Goal: Task Accomplishment & Management: Manage account settings

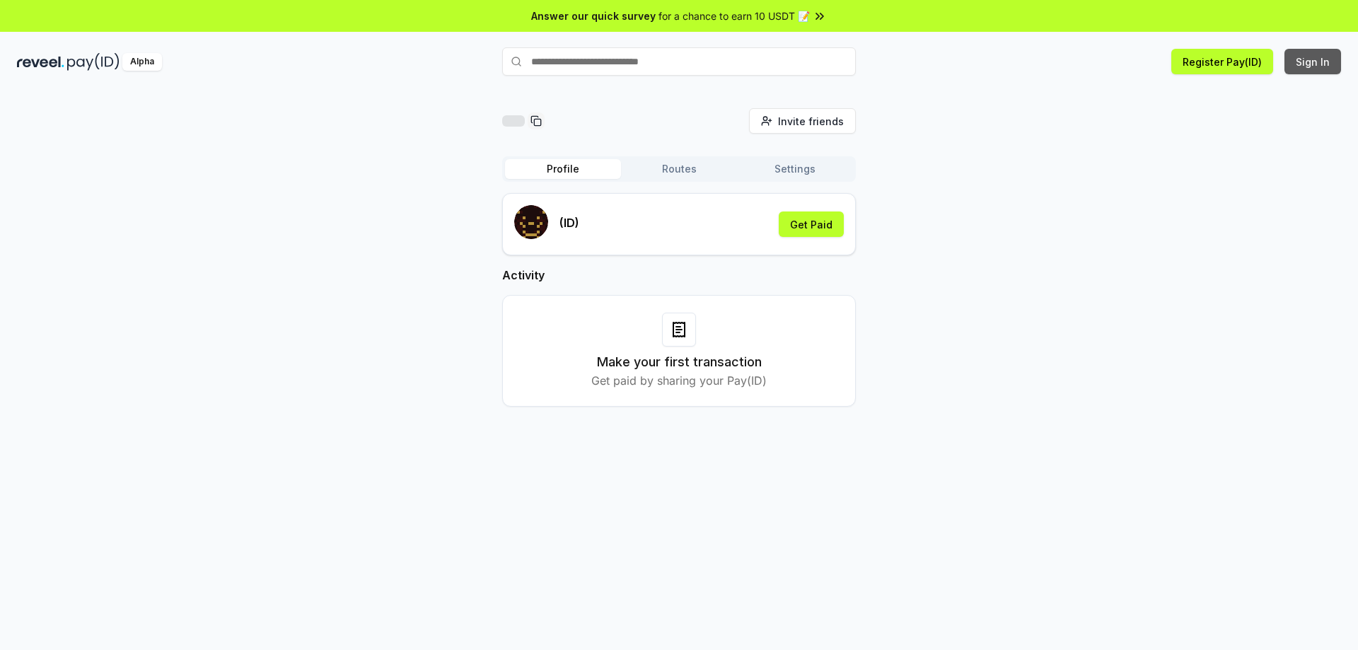
click at [1321, 60] on button "Sign In" at bounding box center [1312, 61] width 57 height 25
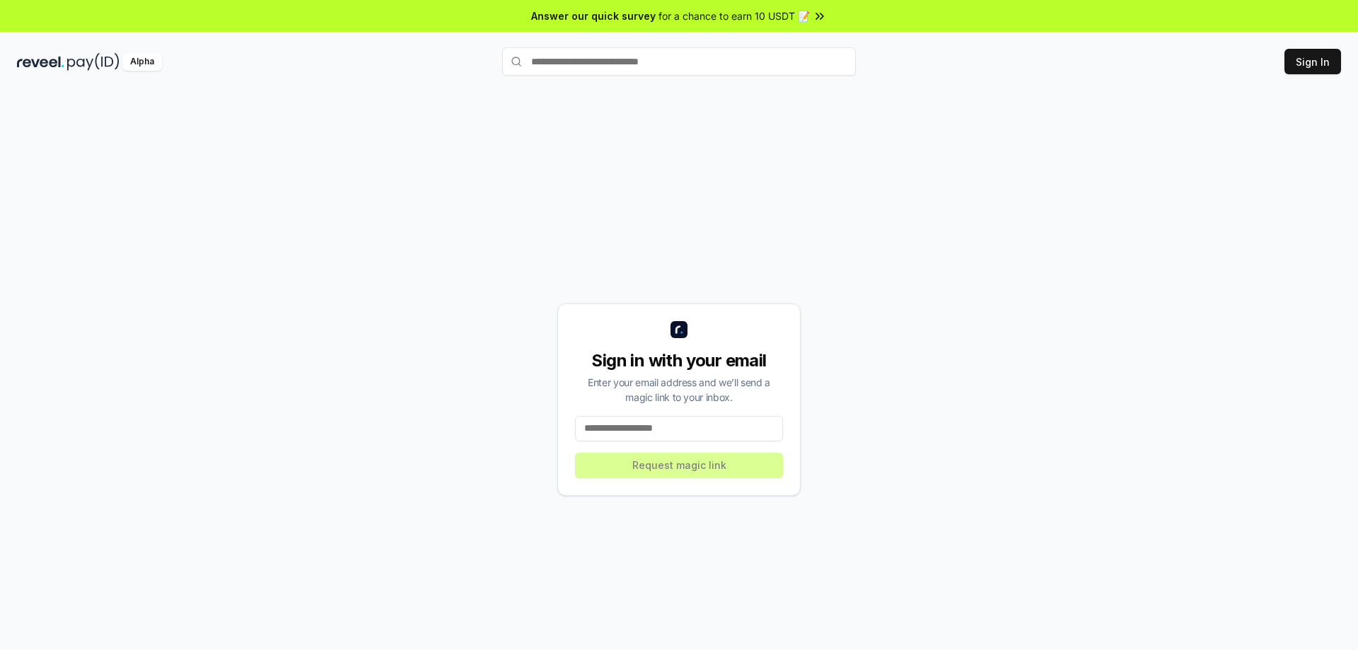
click at [645, 420] on input at bounding box center [679, 428] width 208 height 25
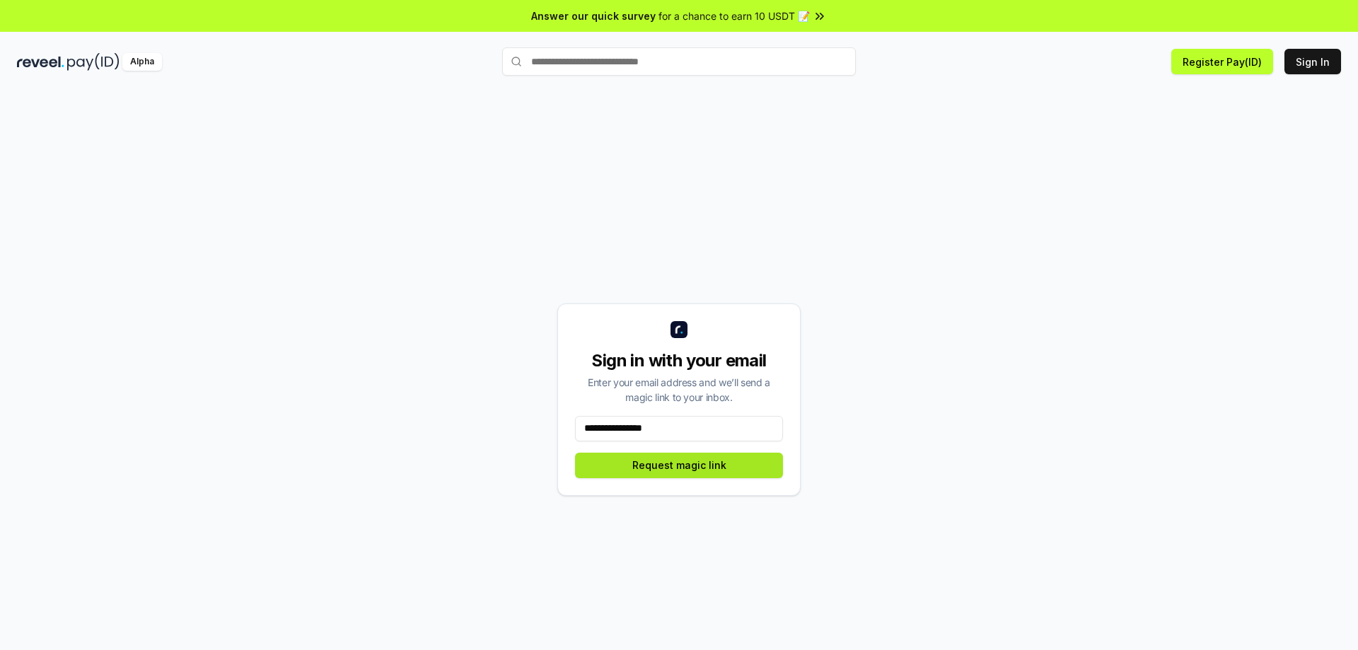
type input "**********"
click at [687, 470] on button "Request magic link" at bounding box center [679, 465] width 208 height 25
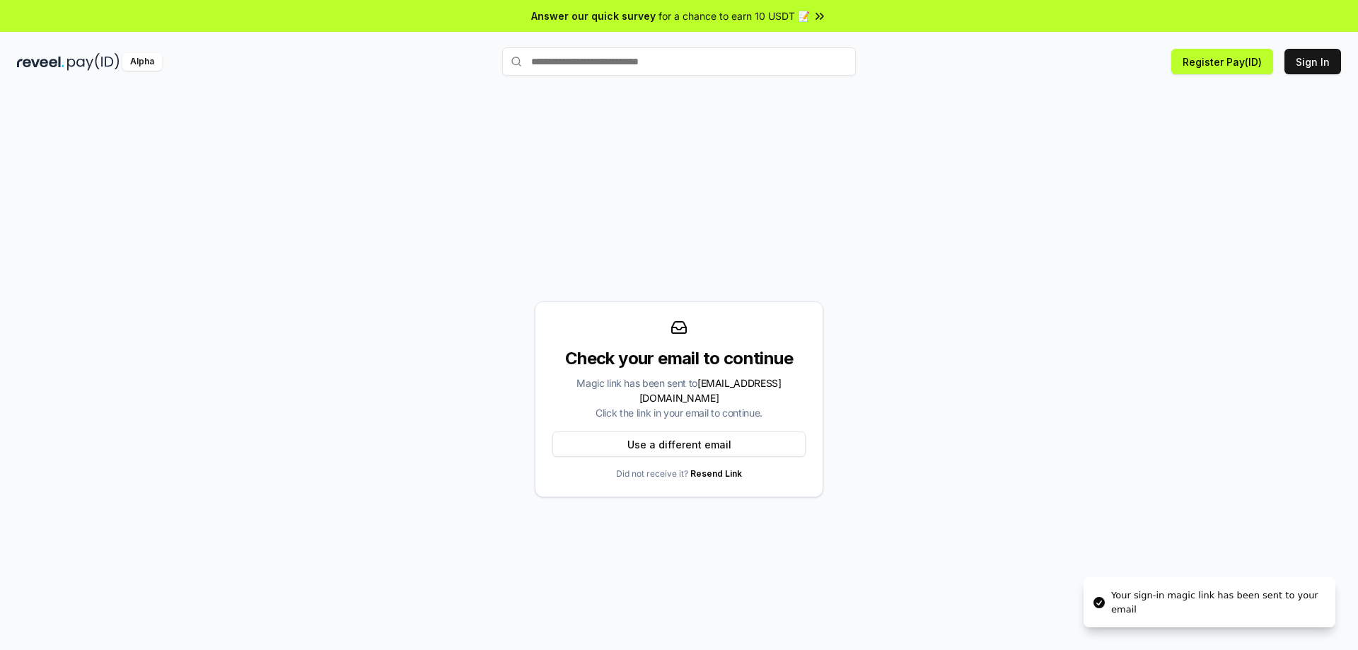
click at [985, 111] on div "Check your email to continue Magic link has been sent to 4uvaky@gmail.com Click…" at bounding box center [679, 399] width 1324 height 582
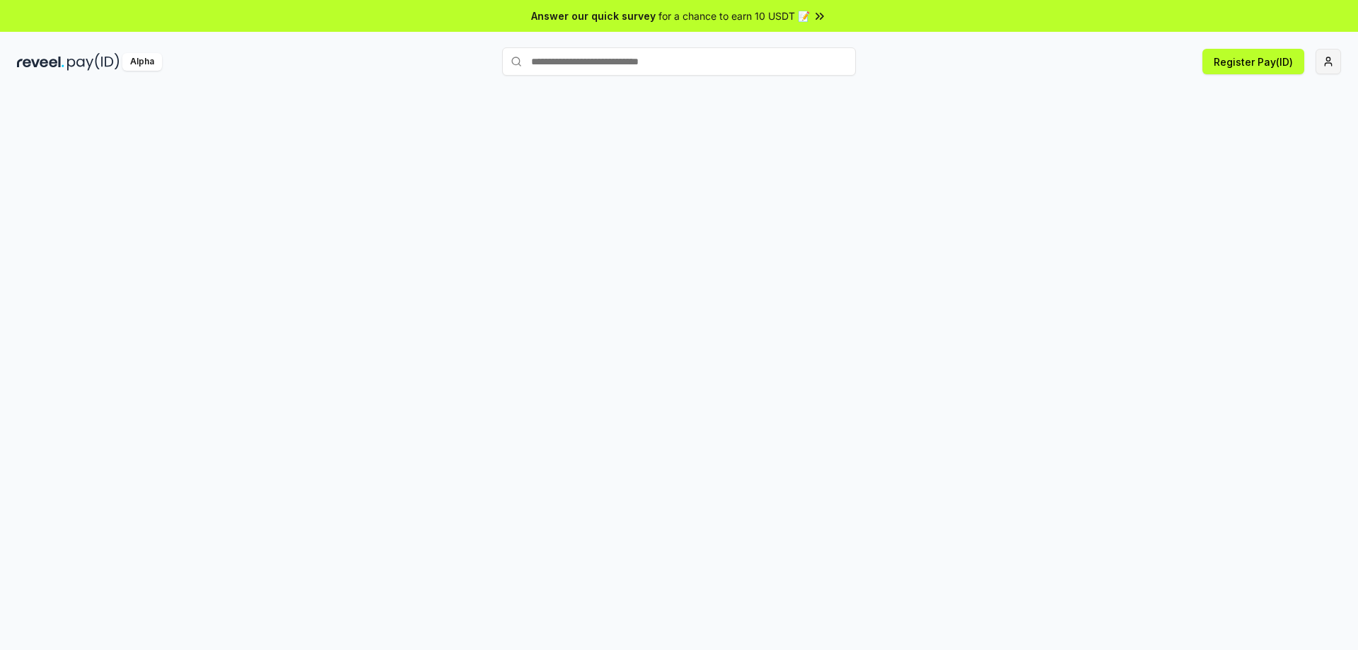
click at [1328, 59] on html "Answer our quick survey for a chance to earn 10 USDT 📝 Alpha Register Pay(ID)" at bounding box center [679, 325] width 1358 height 650
drag, startPoint x: 0, startPoint y: 0, endPoint x: 1011, endPoint y: 174, distance: 1025.5
click at [1011, 174] on div at bounding box center [679, 385] width 1358 height 610
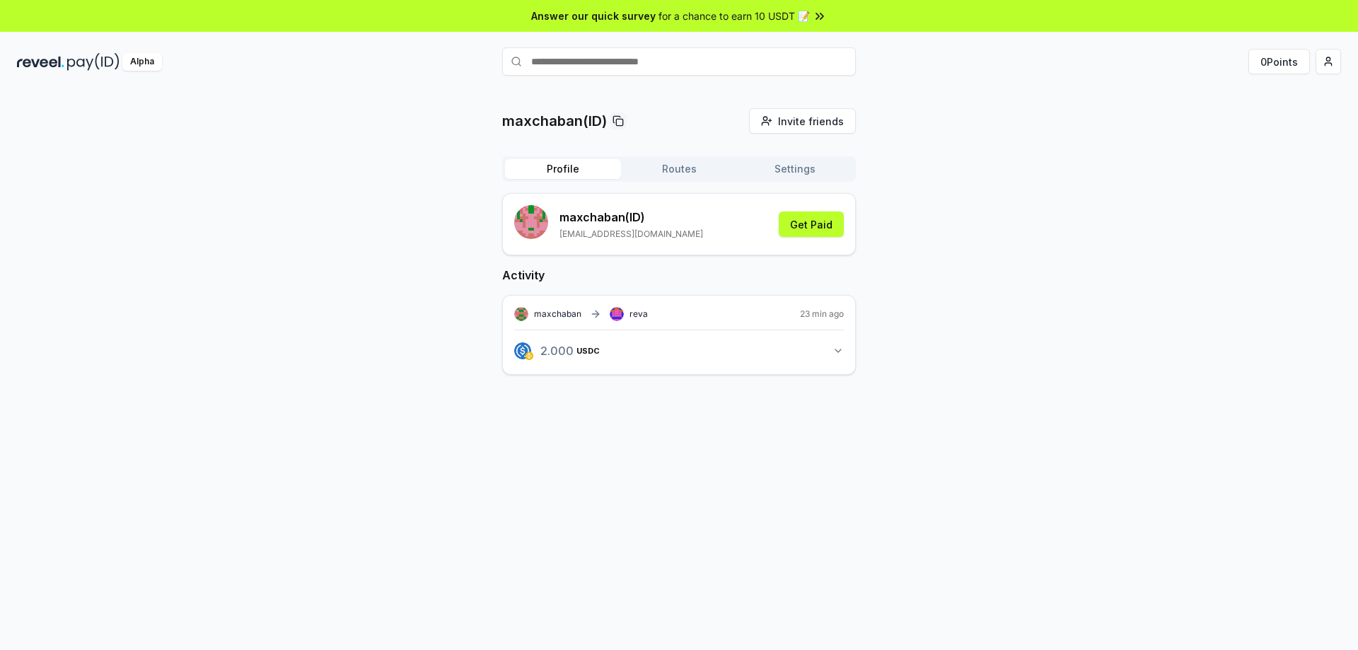
click at [830, 348] on button "2.000 USDC 2 USDC" at bounding box center [679, 351] width 330 height 24
click at [833, 347] on icon "button" at bounding box center [837, 350] width 11 height 11
click at [596, 311] on icon at bounding box center [598, 313] width 4 height 6
click at [524, 317] on rect at bounding box center [524, 318] width 2 height 2
drag, startPoint x: 678, startPoint y: 334, endPoint x: 692, endPoint y: 334, distance: 14.1
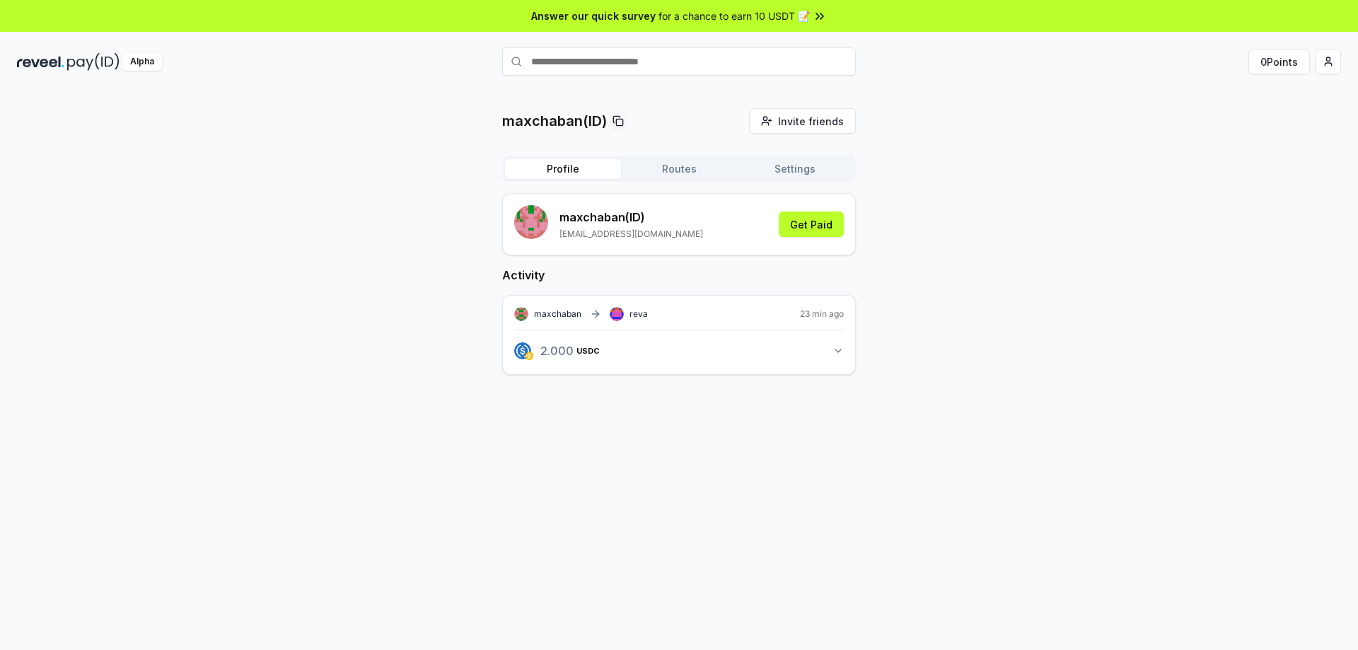
click at [678, 334] on div "2.000 USDC 2 USDC" at bounding box center [679, 346] width 330 height 33
click at [832, 352] on button "2.000 USDC 2 USDC" at bounding box center [679, 351] width 330 height 24
click at [584, 412] on link "View transaction" at bounding box center [563, 413] width 56 height 8
click at [686, 170] on button "Routes" at bounding box center [679, 169] width 116 height 20
click at [583, 169] on button "Profile" at bounding box center [563, 169] width 116 height 20
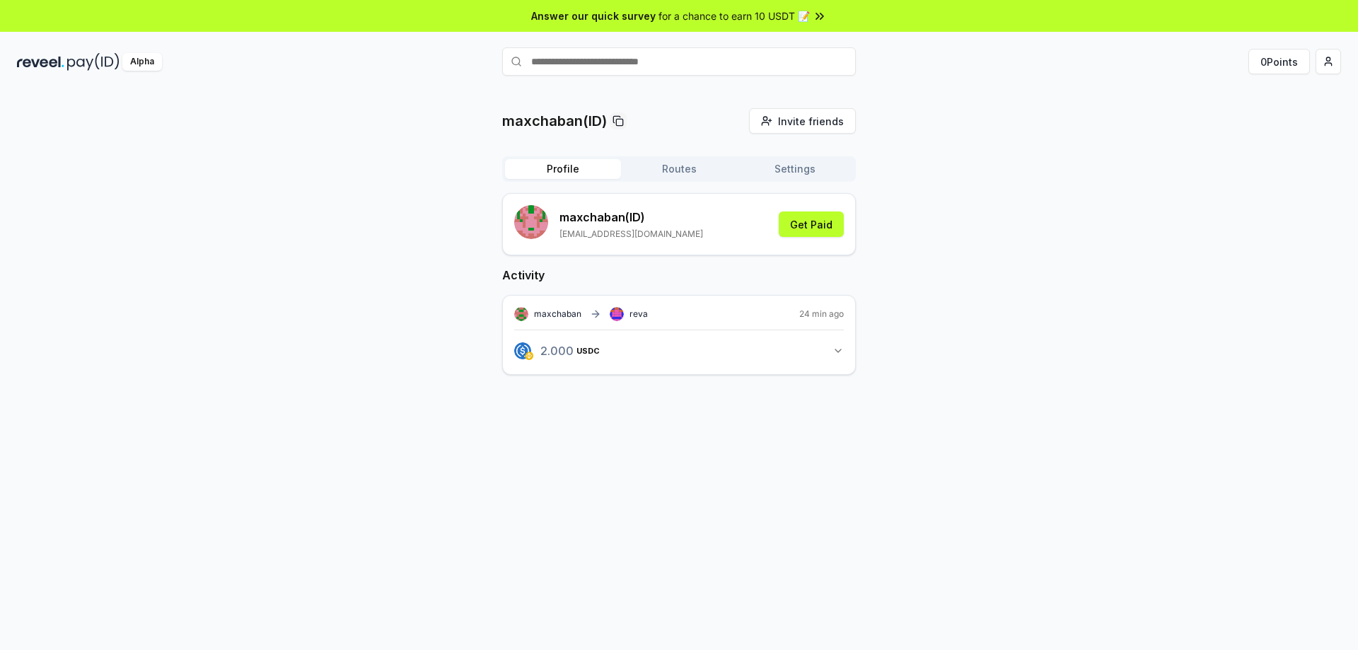
click at [825, 354] on button "2.000 USDC 2 USDC" at bounding box center [679, 351] width 330 height 24
click at [682, 409] on link "View transaction" at bounding box center [688, 411] width 56 height 8
